Goal: Task Accomplishment & Management: Manage account settings

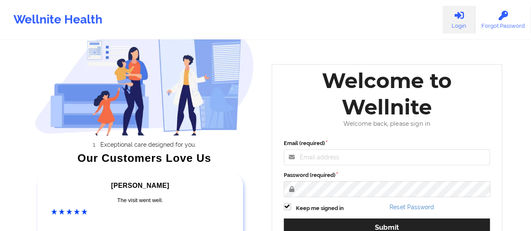
scroll to position [126, 0]
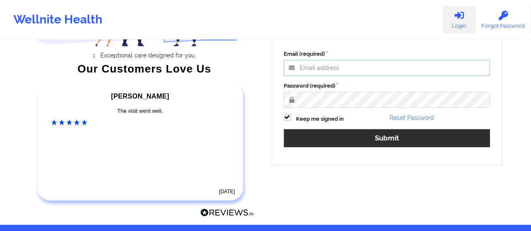
type input "[EMAIL_ADDRESS][DOMAIN_NAME]"
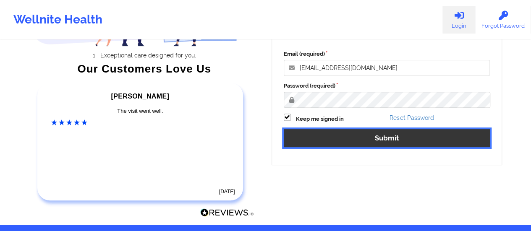
click at [372, 140] on button "Submit" at bounding box center [387, 138] width 206 height 18
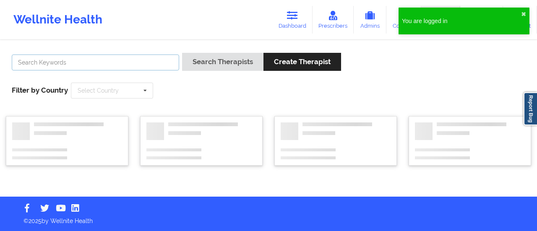
click at [83, 65] on input "text" at bounding box center [95, 63] width 167 height 16
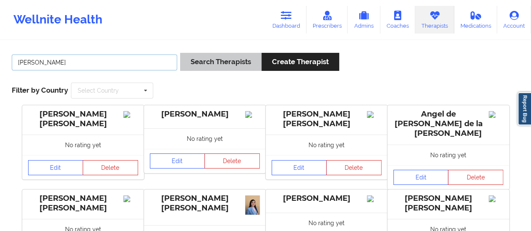
type input "[PERSON_NAME]"
click at [236, 64] on button "Search Therapists" at bounding box center [220, 62] width 81 height 18
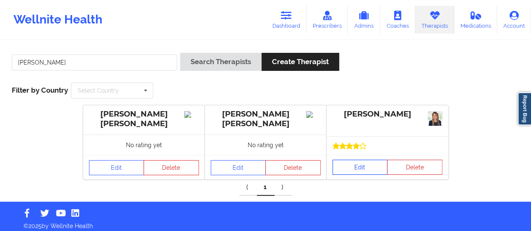
click at [372, 169] on link "Edit" at bounding box center [359, 167] width 55 height 15
